Goal: Find contact information: Find contact information

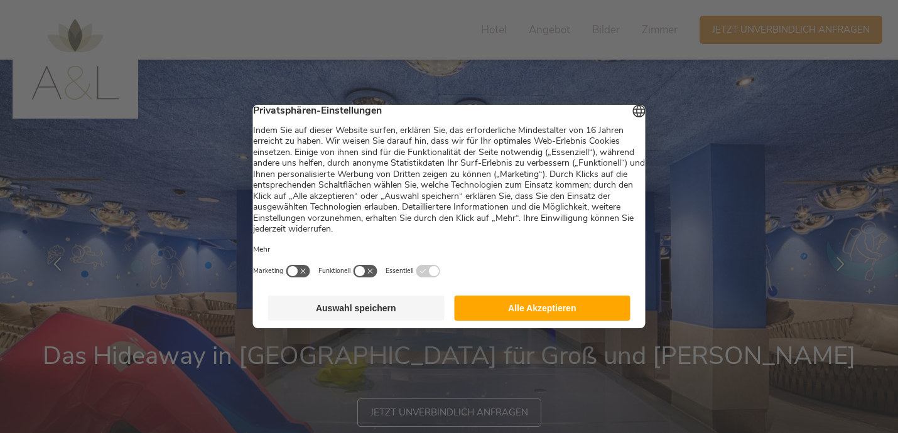
click at [504, 314] on button "Alle Akzeptieren" at bounding box center [542, 308] width 176 height 25
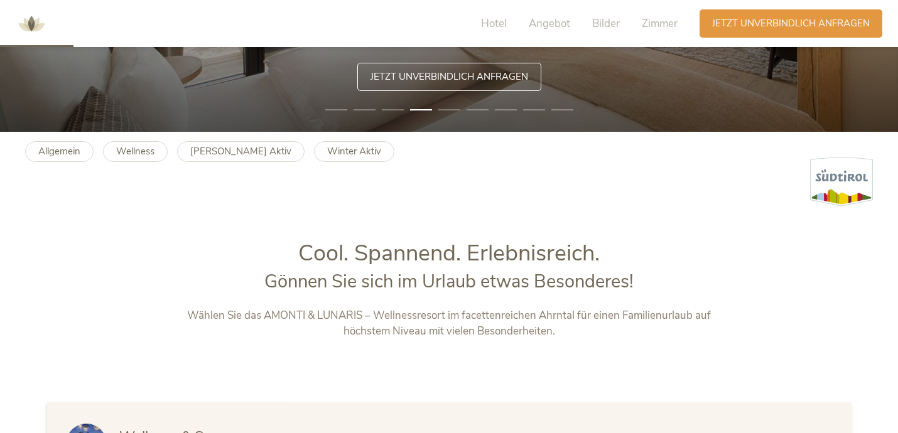
scroll to position [263, 0]
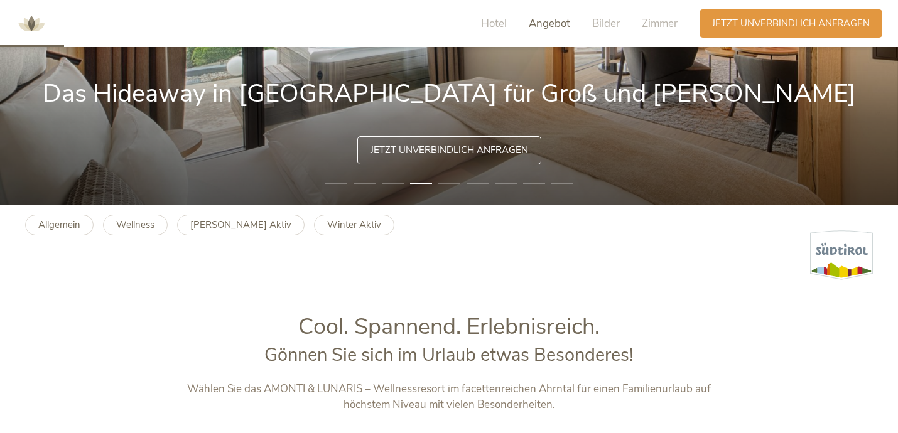
click at [551, 28] on span "Angebot" at bounding box center [549, 23] width 41 height 14
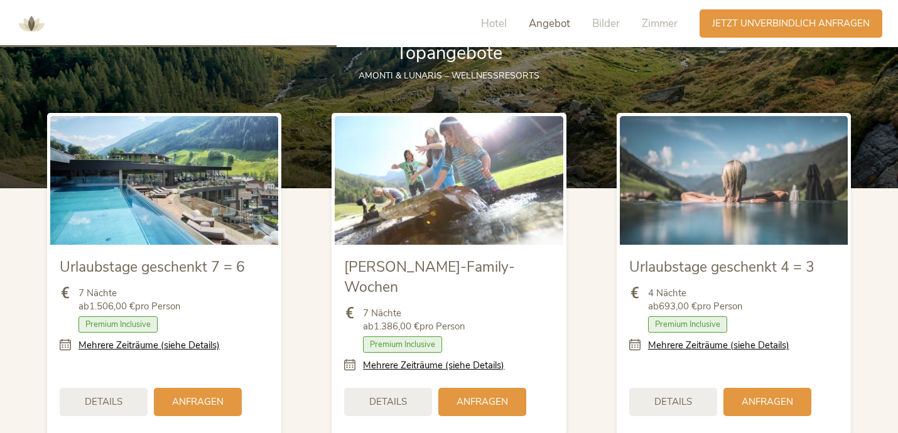
scroll to position [1398, 0]
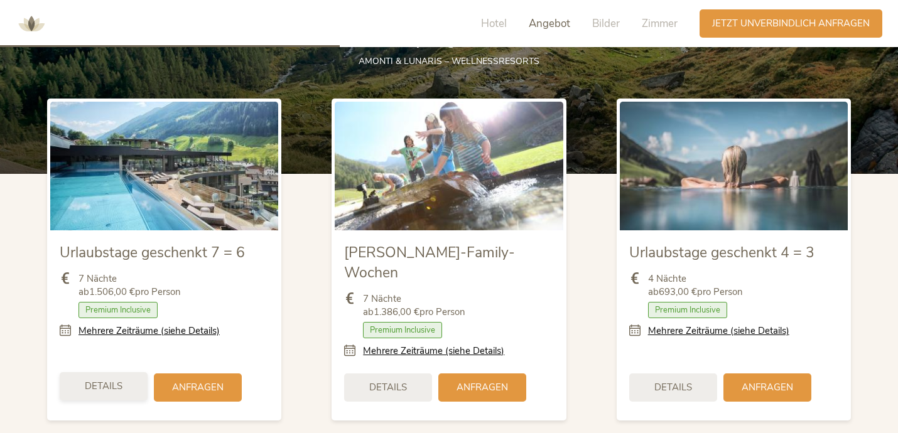
click at [107, 380] on span "Details" at bounding box center [104, 386] width 38 height 13
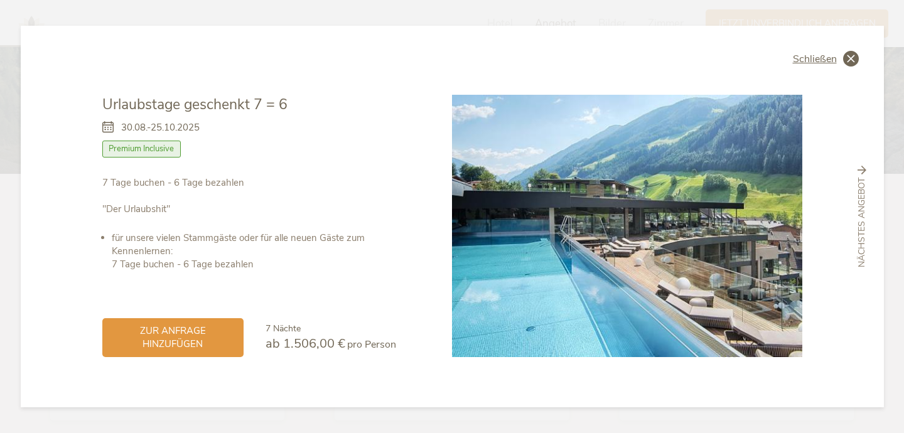
click at [808, 59] on span "Schließen" at bounding box center [815, 59] width 44 height 10
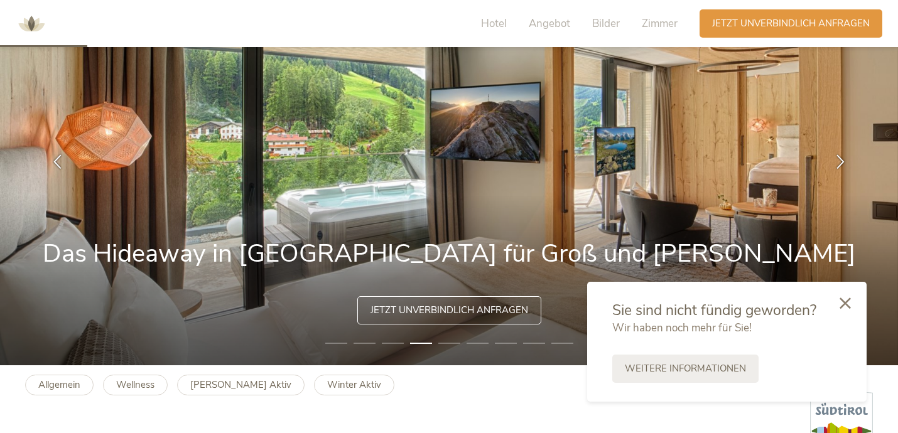
scroll to position [0, 0]
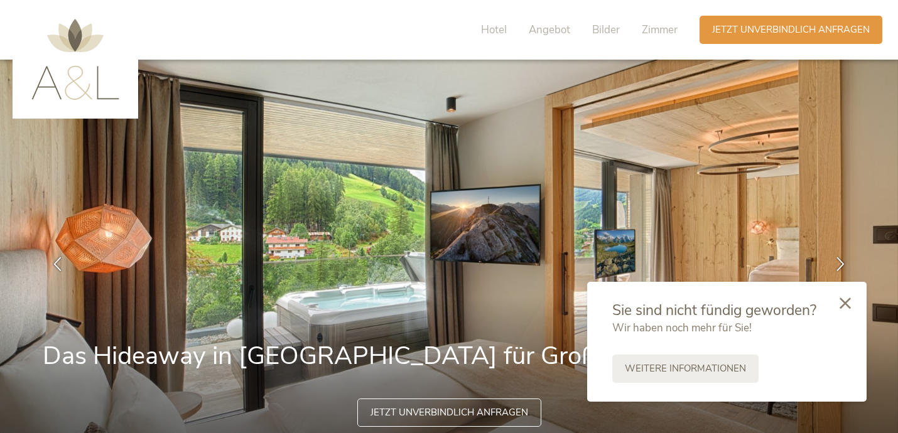
click at [62, 89] on img at bounding box center [75, 59] width 88 height 81
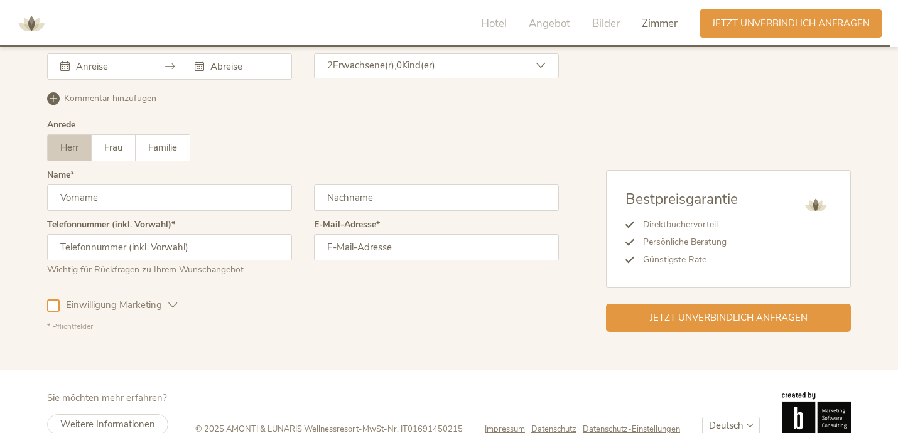
scroll to position [3696, 0]
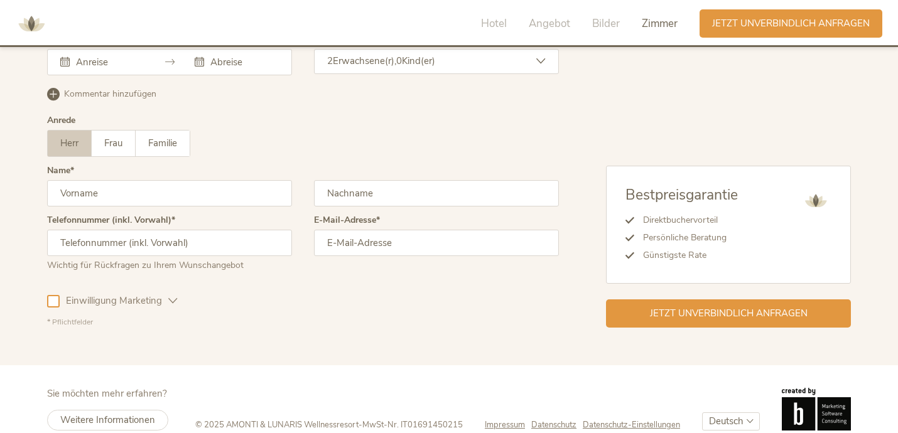
click at [488, 420] on span "Impressum" at bounding box center [505, 425] width 40 height 11
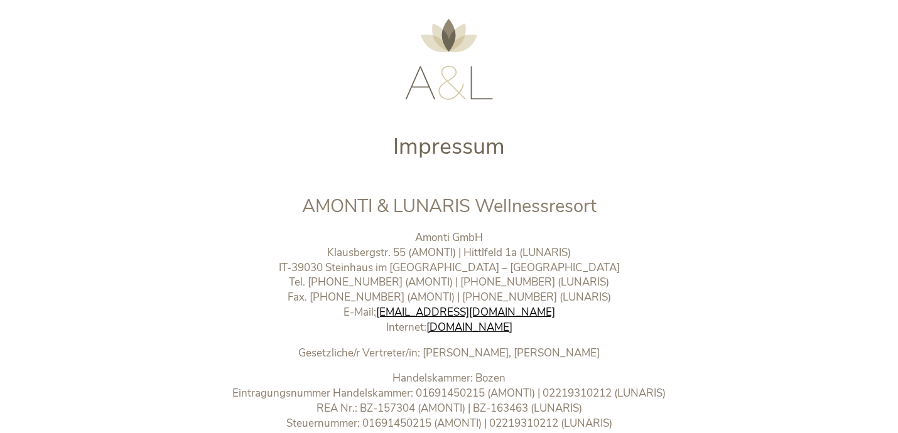
scroll to position [45, 0]
drag, startPoint x: 307, startPoint y: 207, endPoint x: 601, endPoint y: 211, distance: 294.0
click at [601, 211] on h2 "AMONTI & LUNARIS Wellnessresort" at bounding box center [449, 206] width 524 height 26
copy span "AMONTI & LUNARIS Wellnessresort"
